Goal: Task Accomplishment & Management: Manage account settings

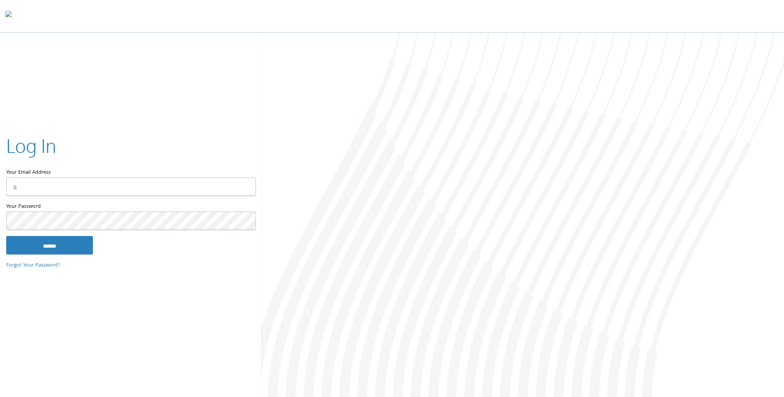
click at [122, 190] on input "Your Email Address" at bounding box center [131, 187] width 250 height 18
click at [145, 189] on input "Your Email Address" at bounding box center [131, 187] width 250 height 18
click at [73, 191] on input "Your Email Address" at bounding box center [131, 187] width 250 height 18
click at [88, 182] on input "Your Email Address" at bounding box center [131, 187] width 250 height 18
type input "**********"
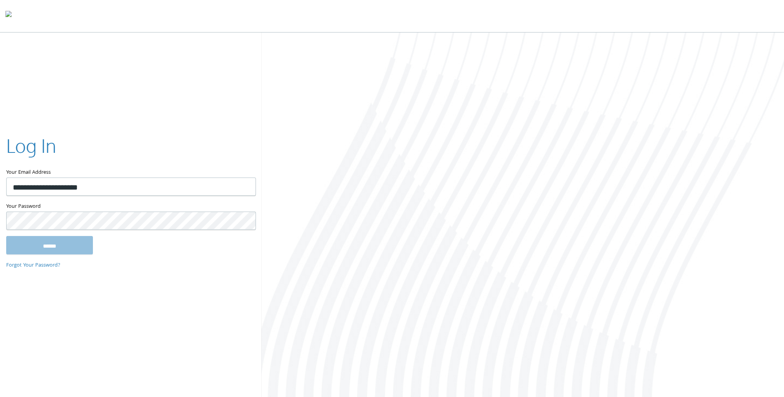
drag, startPoint x: 106, startPoint y: 182, endPoint x: -50, endPoint y: 173, distance: 157.1
click at [0, 173] on html "Home Solutions Technology Partners Features About Us Schedule a Demo Blog Log In" at bounding box center [392, 199] width 784 height 399
